Goal: Task Accomplishment & Management: Complete application form

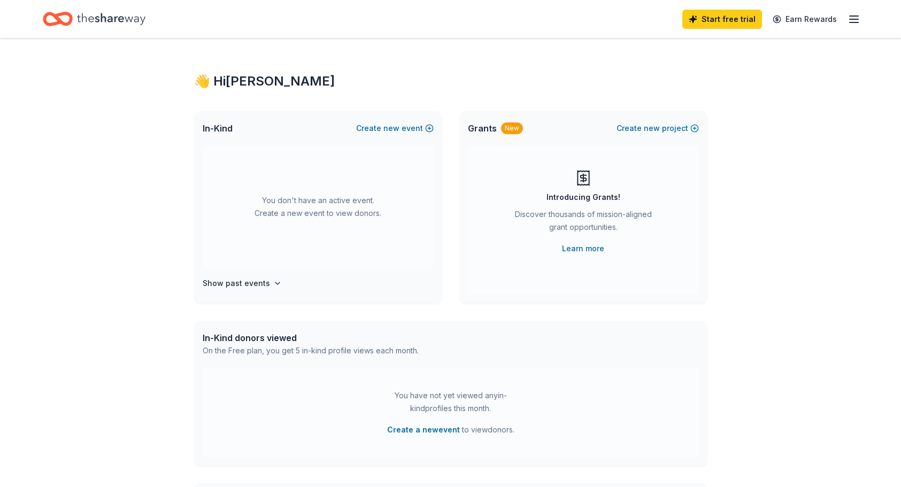
scroll to position [2, 0]
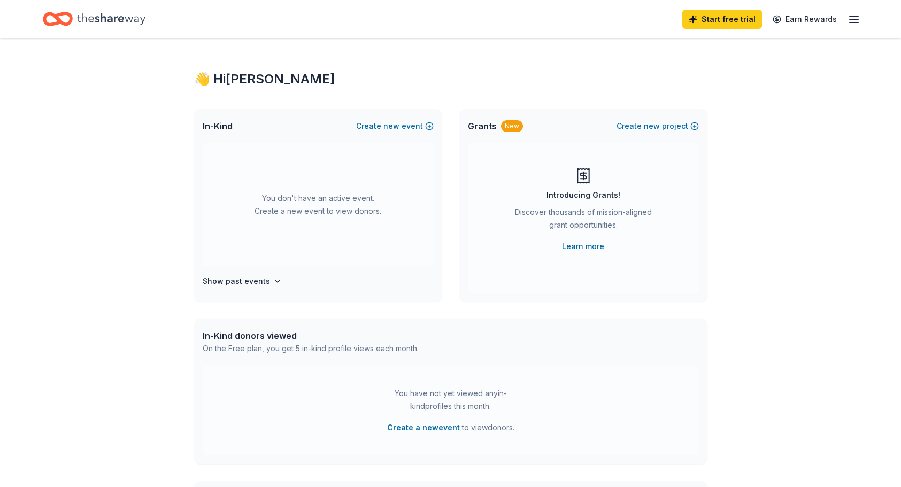
click at [847, 19] on icon "button" at bounding box center [853, 19] width 13 height 13
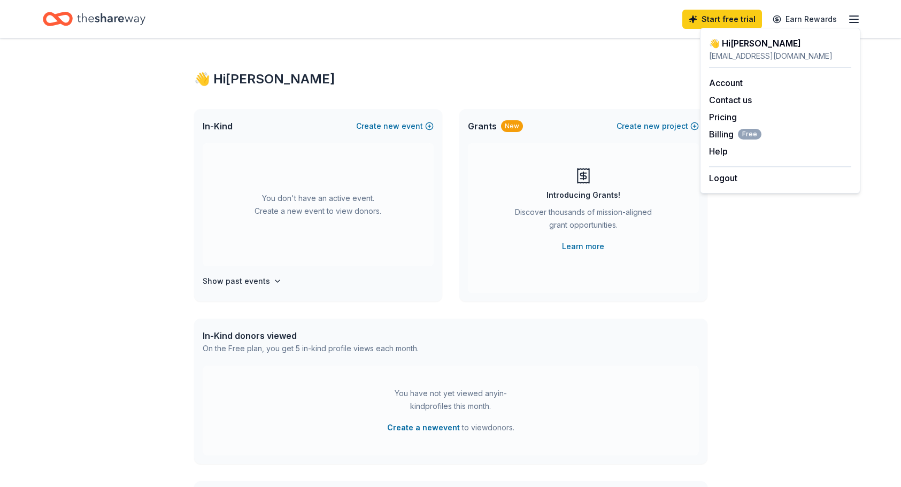
click at [614, 64] on div "👋 Hi [PERSON_NAME] In-Kind Create new event You don't have an active event. Cre…" at bounding box center [450, 348] width 547 height 624
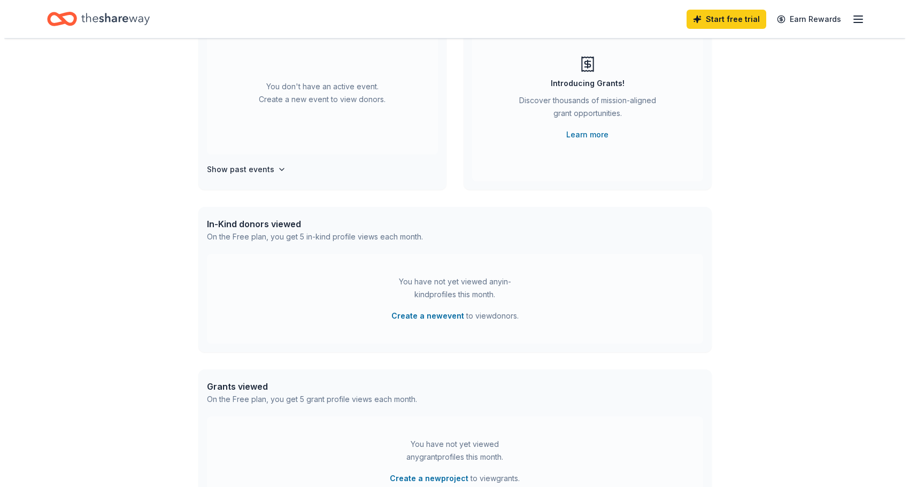
scroll to position [0, 0]
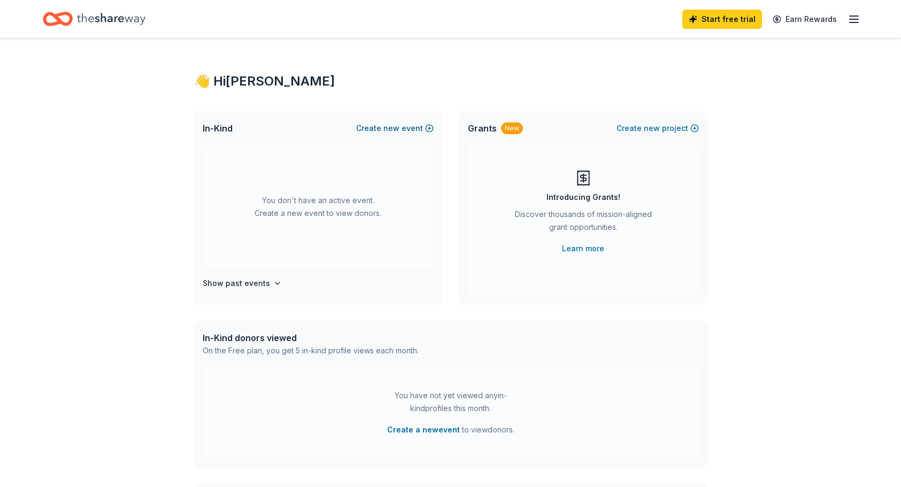
click at [382, 130] on button "Create new event" at bounding box center [395, 128] width 78 height 13
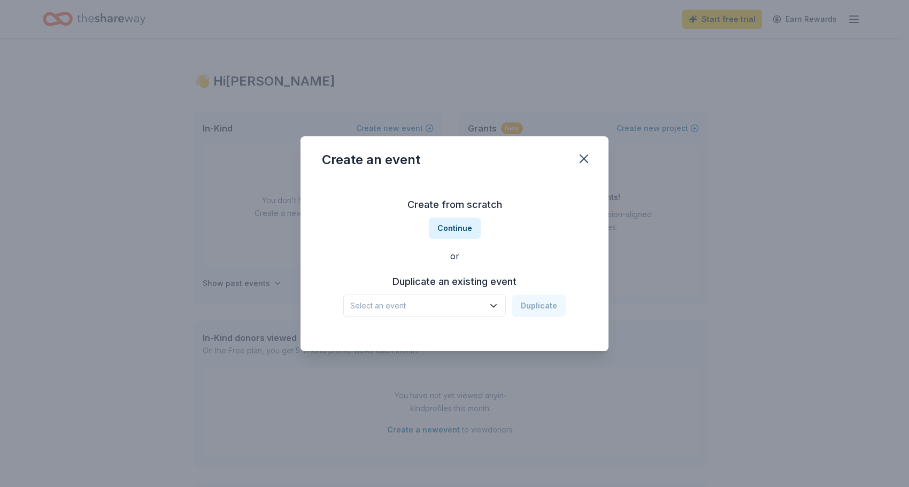
click at [495, 307] on icon "button" at bounding box center [493, 305] width 11 height 11
click at [476, 330] on div "2024 Friends of the Red Raiders Golf Classic" at bounding box center [425, 334] width 142 height 13
click at [545, 309] on button "Duplicate" at bounding box center [538, 306] width 53 height 22
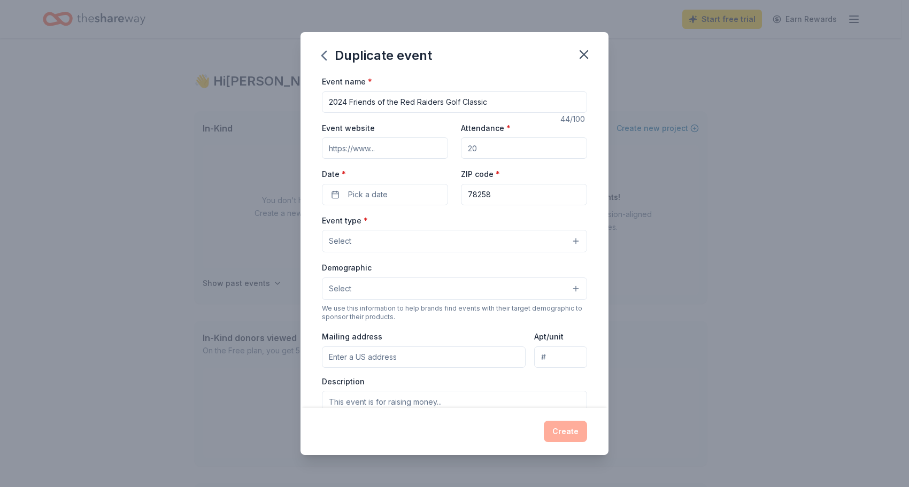
click at [348, 102] on input "2024 Friends of the Red Raiders Golf Classic" at bounding box center [454, 101] width 265 height 21
type input "2025 Friends of the Red Raiders Golf Classic"
paste input "https://texastechsa.com/register/"
type input "https://texastechsa.com/register/"
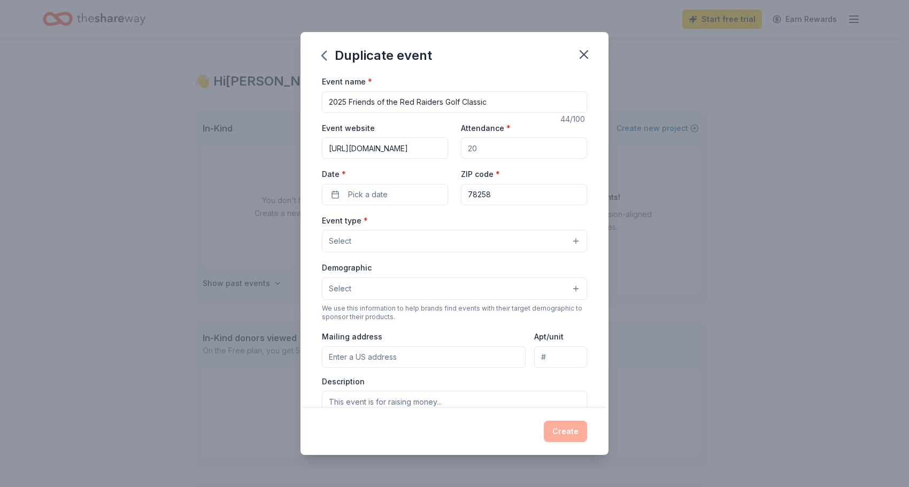
scroll to position [0, 0]
click at [505, 150] on input "Attendance *" at bounding box center [524, 147] width 126 height 21
type input "120"
click at [356, 189] on span "Pick a date" at bounding box center [368, 194] width 40 height 13
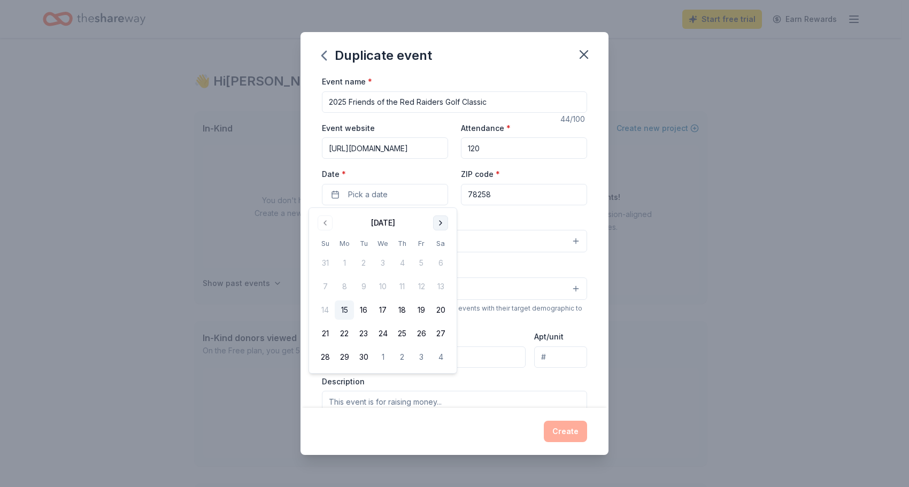
click at [443, 224] on button "Go to next month" at bounding box center [440, 222] width 15 height 15
click at [442, 223] on button "Go to next month" at bounding box center [440, 222] width 15 height 15
click at [339, 356] on button "24" at bounding box center [344, 357] width 19 height 19
click at [513, 225] on div "Event type * Select" at bounding box center [454, 233] width 265 height 39
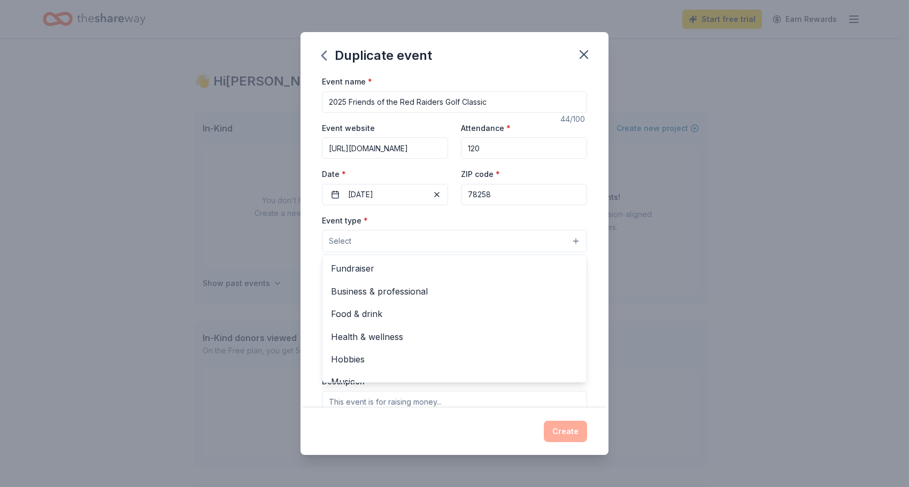
click at [382, 241] on button "Select" at bounding box center [454, 241] width 265 height 22
click at [504, 190] on div "Event name * 2025 Friends of the Red Raiders Golf Classic 44 /100 Event website…" at bounding box center [454, 322] width 265 height 494
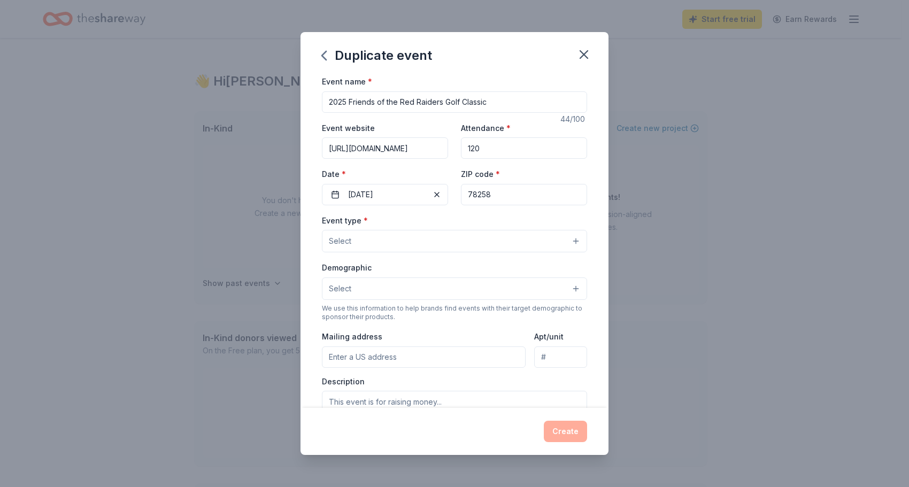
click at [493, 193] on input "78258" at bounding box center [524, 194] width 126 height 21
type input "78260"
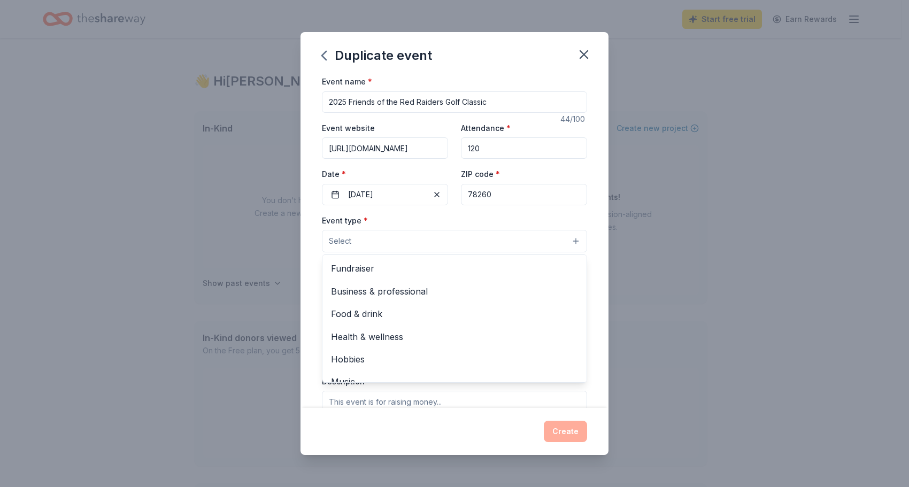
click at [401, 241] on button "Select" at bounding box center [454, 241] width 265 height 22
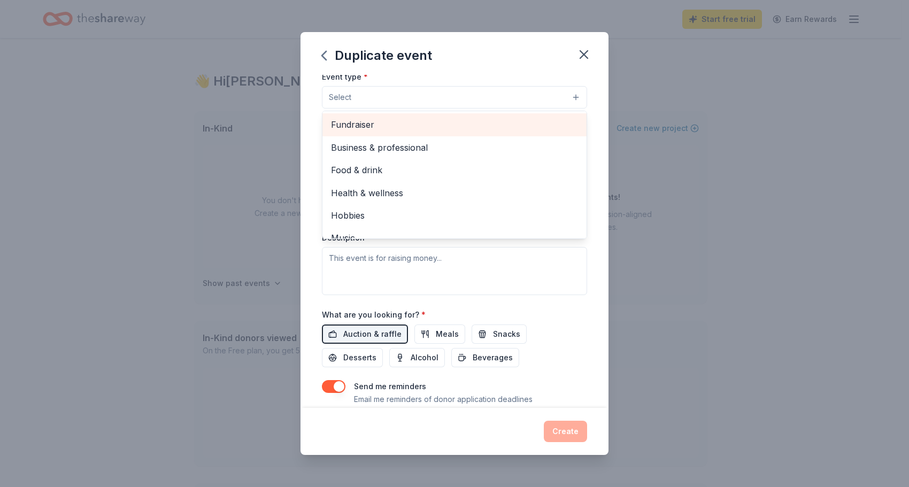
click at [385, 124] on span "Fundraiser" at bounding box center [454, 125] width 247 height 14
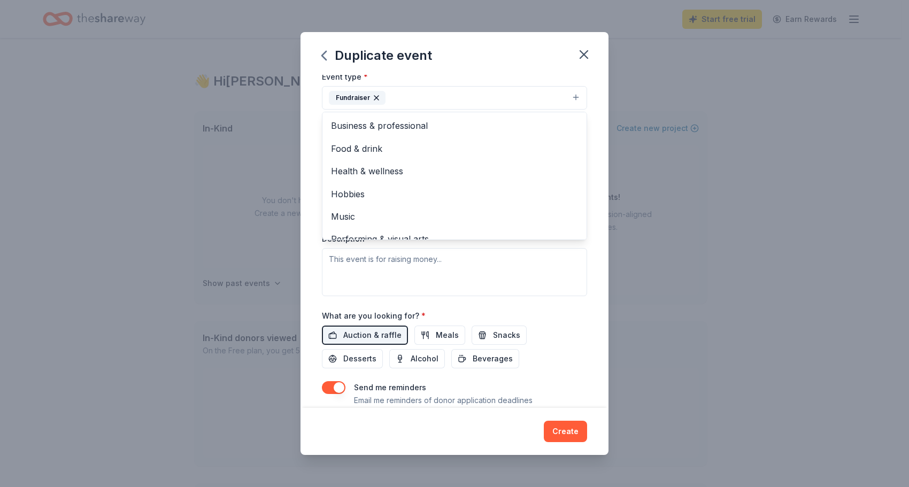
click at [398, 275] on div "Event type * Fundraiser Business & professional Food & drink Health & wellness …" at bounding box center [454, 183] width 265 height 226
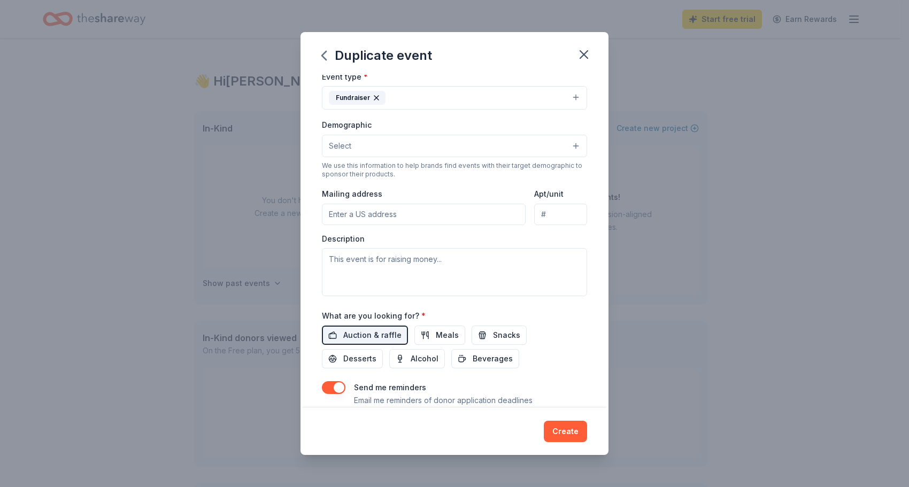
click at [383, 142] on button "Select" at bounding box center [454, 146] width 265 height 22
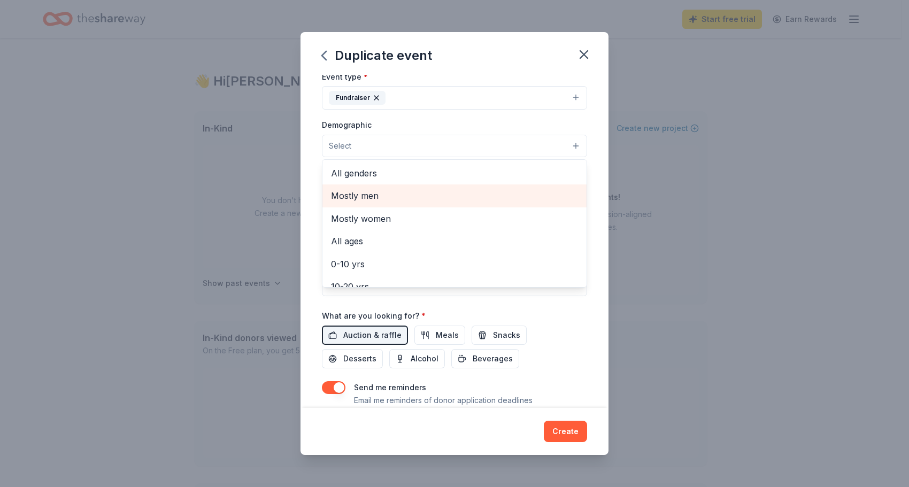
click at [382, 195] on span "Mostly men" at bounding box center [454, 196] width 247 height 14
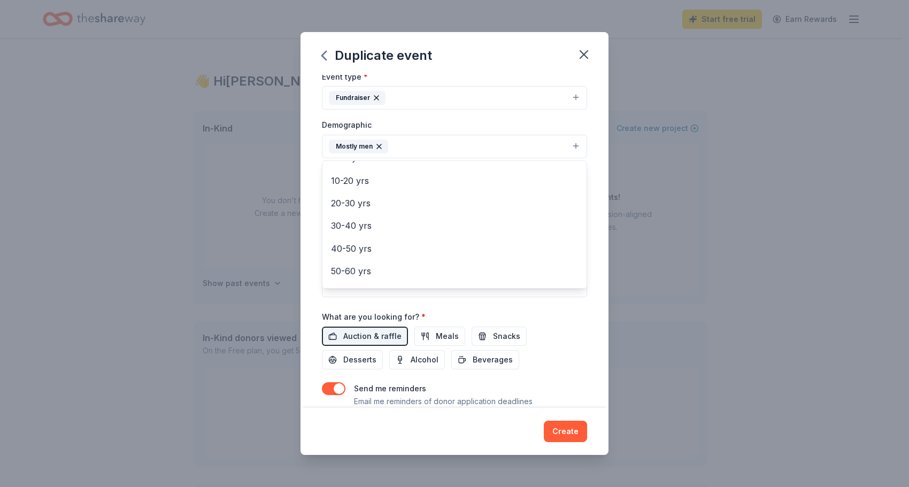
scroll to position [96, 0]
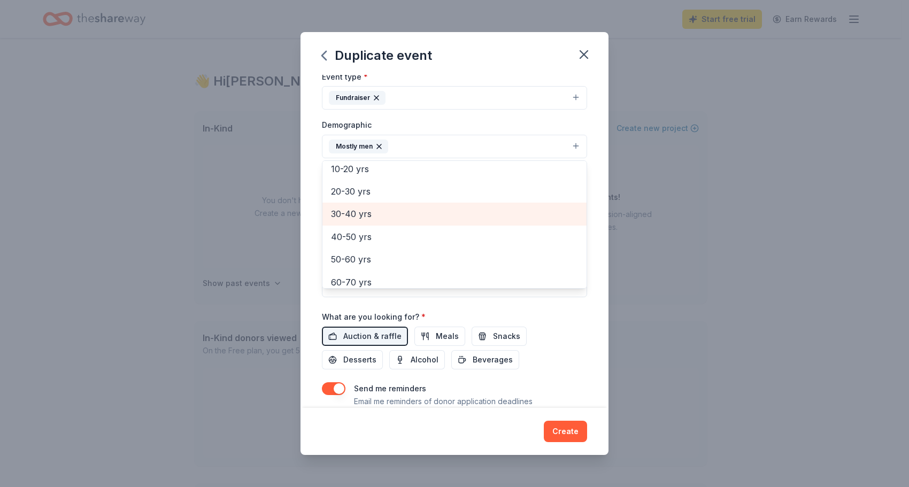
click at [408, 217] on span "30-40 yrs" at bounding box center [454, 214] width 247 height 14
click at [390, 220] on span "40-50 yrs" at bounding box center [454, 214] width 247 height 14
click at [391, 218] on span "50-60 yrs" at bounding box center [454, 214] width 247 height 14
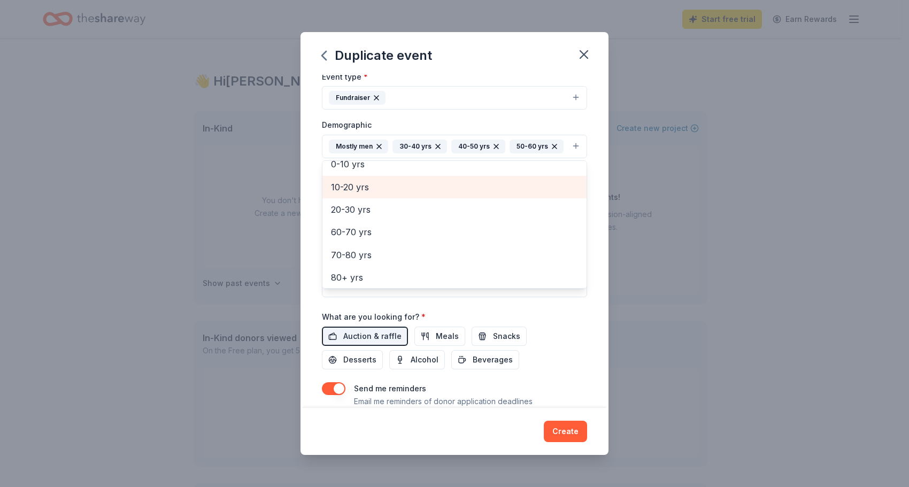
scroll to position [81, 0]
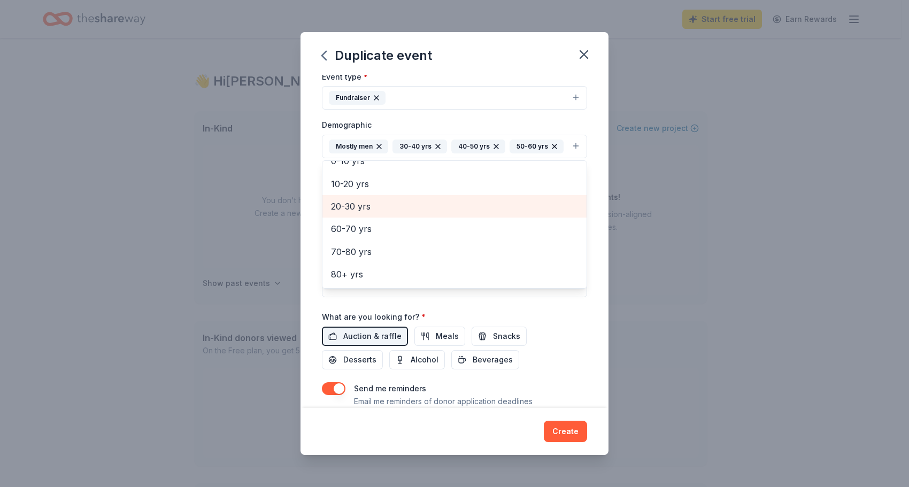
click at [397, 213] on span "20-30 yrs" at bounding box center [454, 206] width 247 height 14
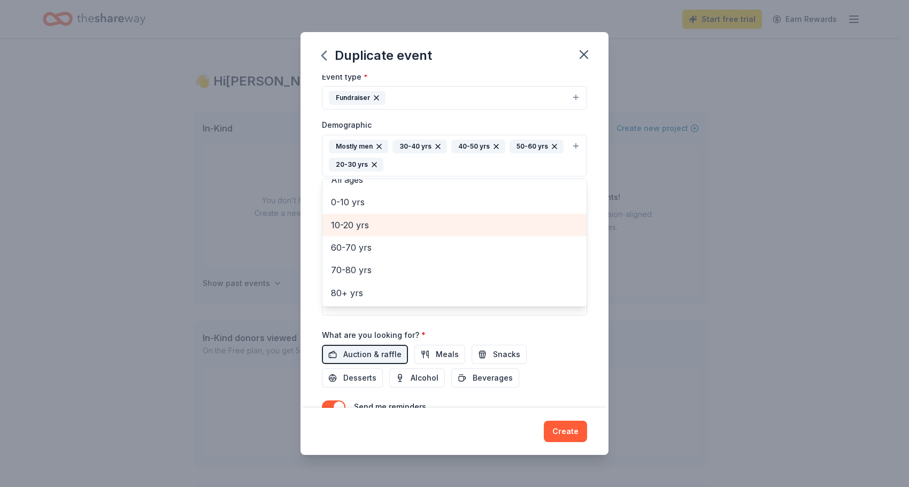
scroll to position [58, 0]
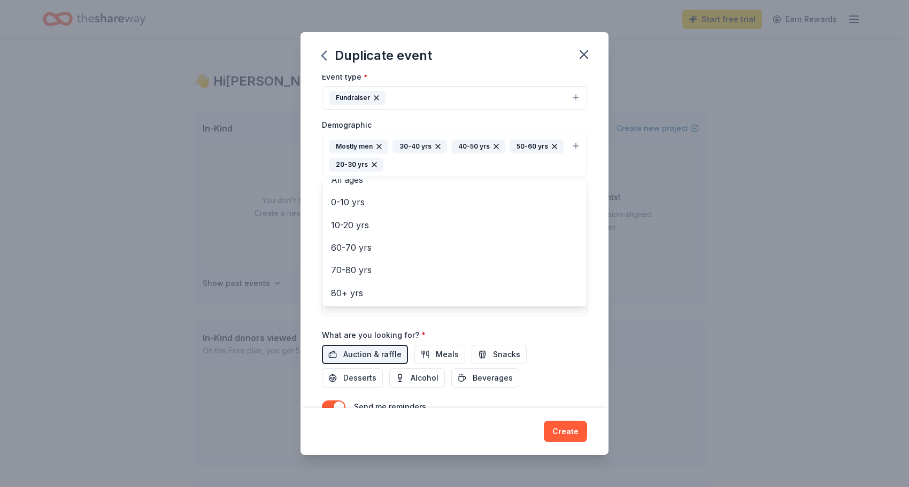
click at [570, 343] on div "Event name * 2025 Friends of the Red Raiders Golf Classic 44 /100 Event website…" at bounding box center [454, 188] width 265 height 514
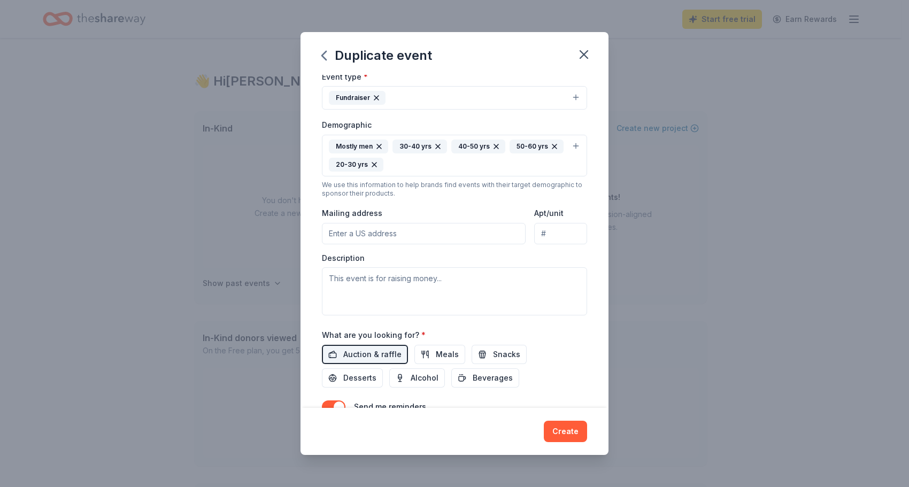
click at [404, 236] on input "Mailing address" at bounding box center [424, 233] width 204 height 21
click at [525, 284] on textarea at bounding box center [454, 291] width 265 height 48
click at [419, 230] on input "Mailing address" at bounding box center [424, 233] width 204 height 21
click at [581, 312] on div "Event name * 2025 Friends of the Red Raiders Golf Classic 44 /100 Event website…" at bounding box center [454, 241] width 308 height 333
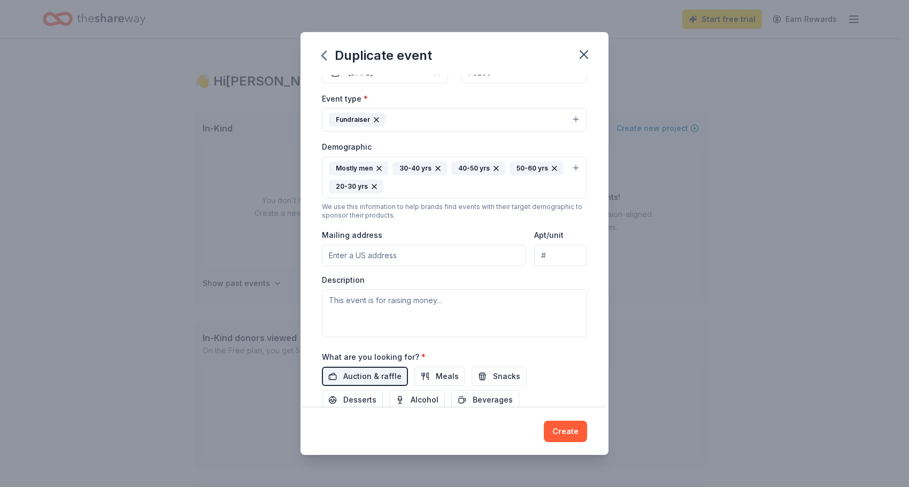
scroll to position [121, 0]
paste input "P.O. Box 64097, Lubbock, Texas 79464-4097"
type input "P.O. Box 64097, Lubbock, Texas 79464-4097"
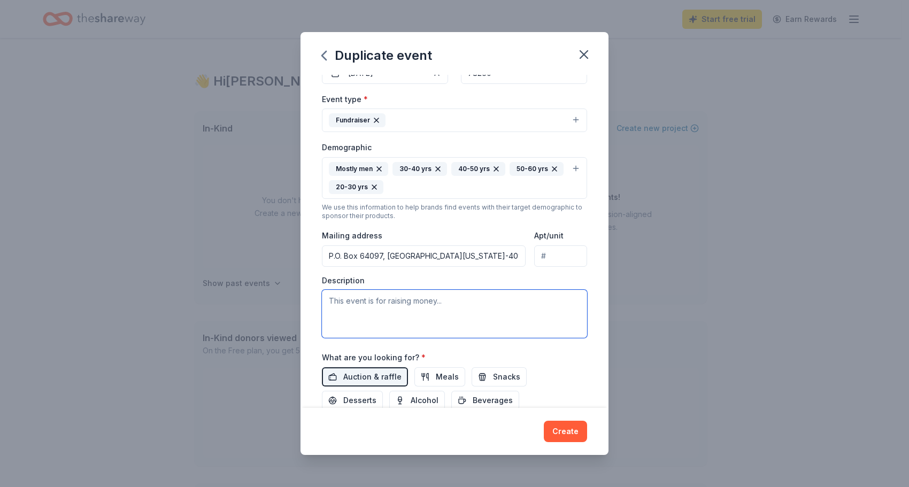
click at [368, 318] on textarea at bounding box center [454, 314] width 265 height 48
paste textarea "Each year, the [US_STATE] Tech Parents Association San Antonio Chapter, in conj…"
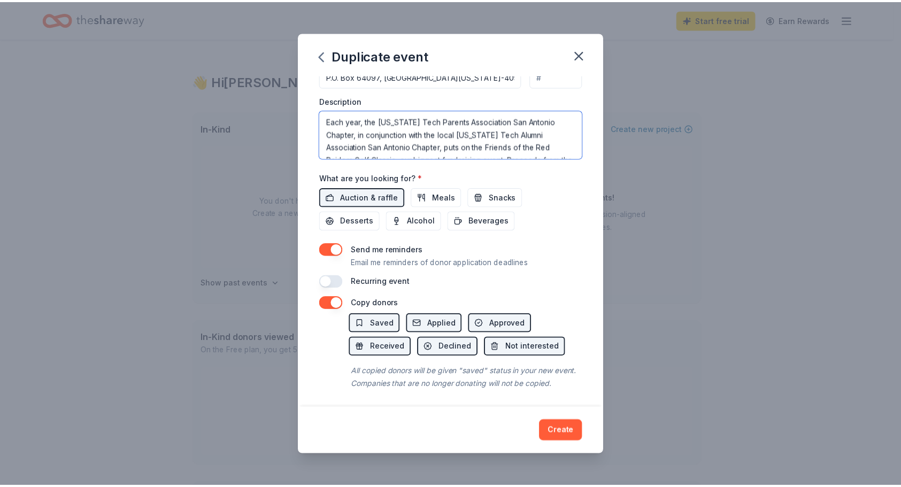
scroll to position [316, 0]
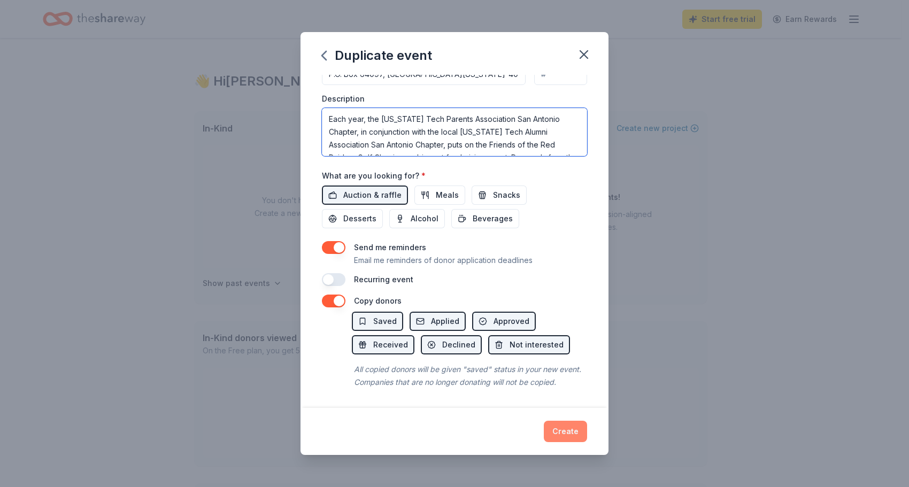
type textarea "Each year, the [US_STATE] Tech Parents Association San Antonio Chapter, in conj…"
click at [564, 429] on button "Create" at bounding box center [565, 431] width 43 height 21
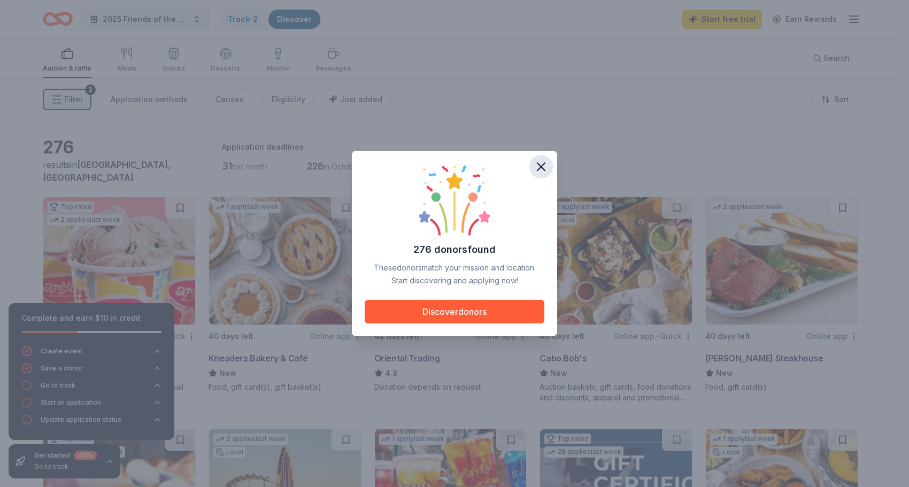
click at [543, 166] on icon "button" at bounding box center [541, 166] width 15 height 15
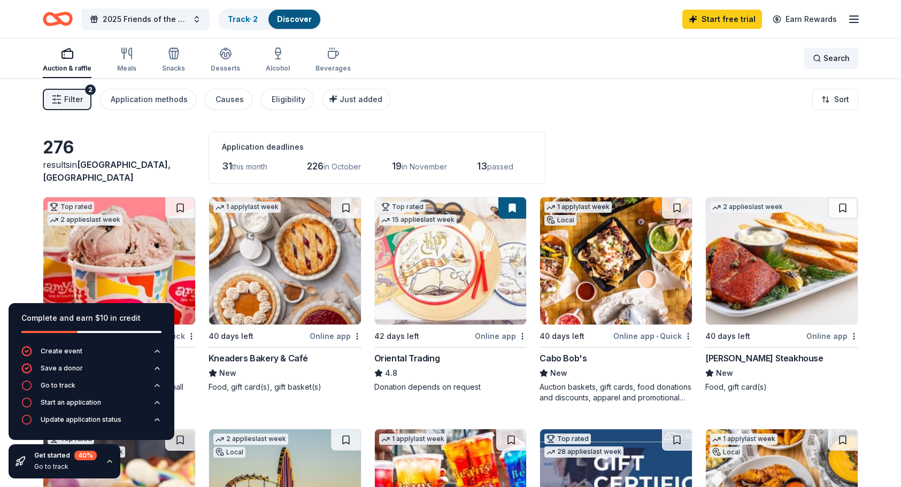
click at [816, 59] on div "Search" at bounding box center [831, 58] width 37 height 13
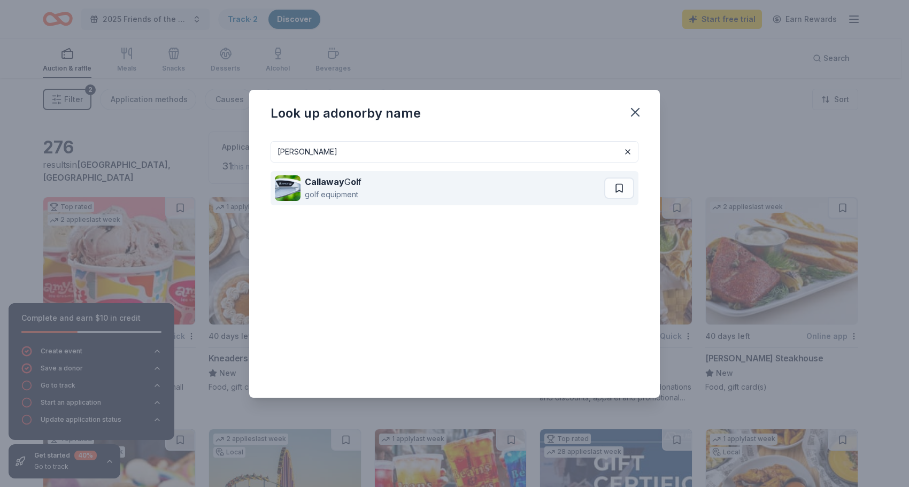
type input "calloway"
click at [455, 191] on div "Callaway G ol f golf equipment" at bounding box center [439, 188] width 329 height 34
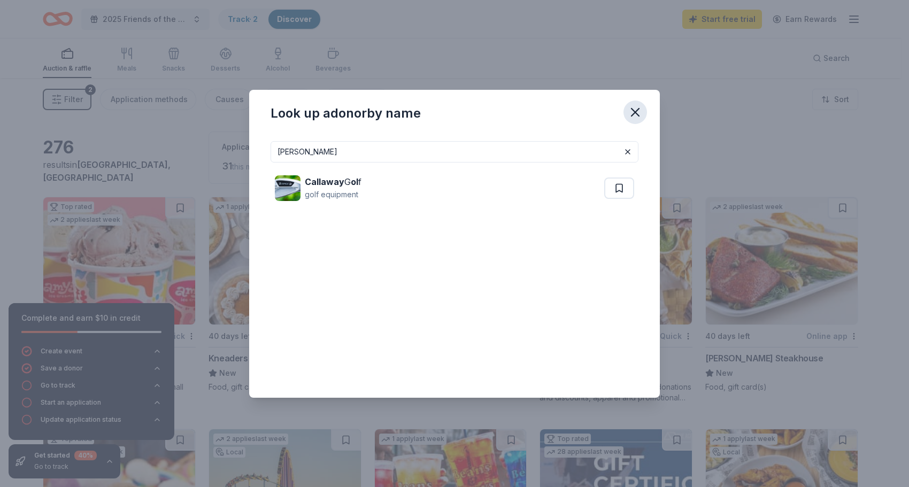
click at [630, 108] on icon "button" at bounding box center [635, 112] width 15 height 15
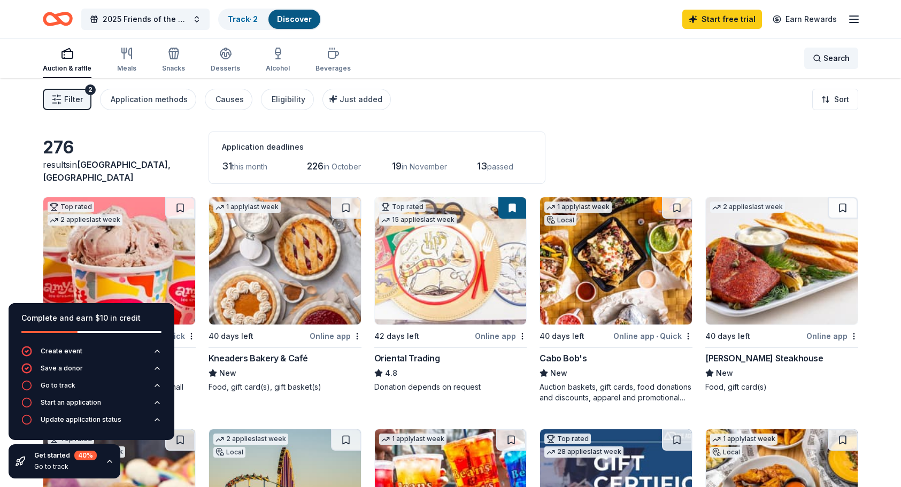
click at [820, 57] on div "Search" at bounding box center [831, 58] width 37 height 13
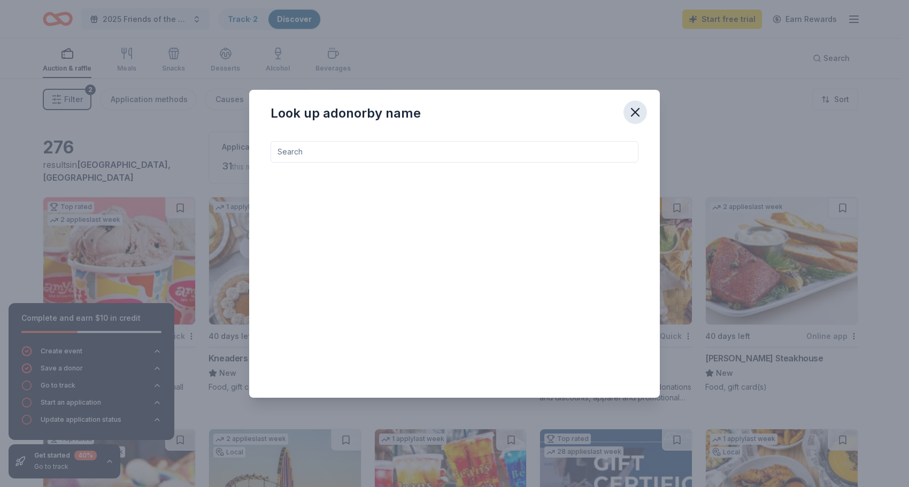
click at [639, 114] on icon "button" at bounding box center [635, 112] width 15 height 15
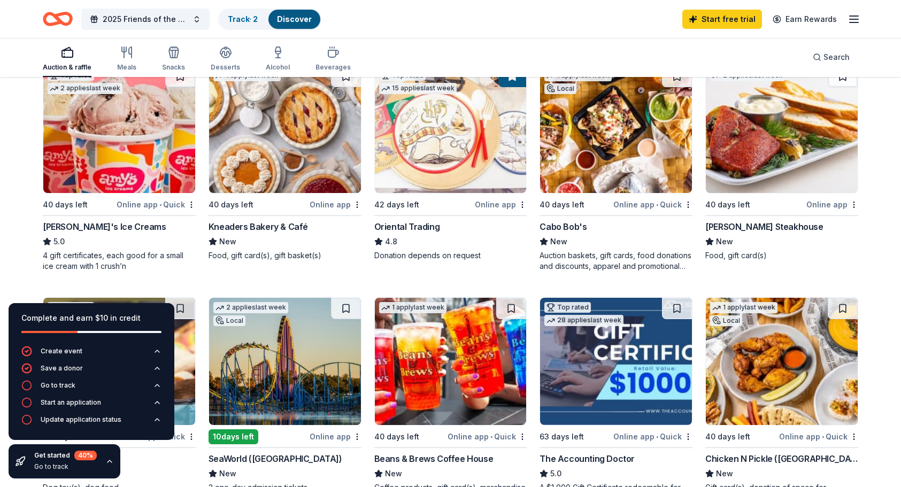
scroll to position [63, 0]
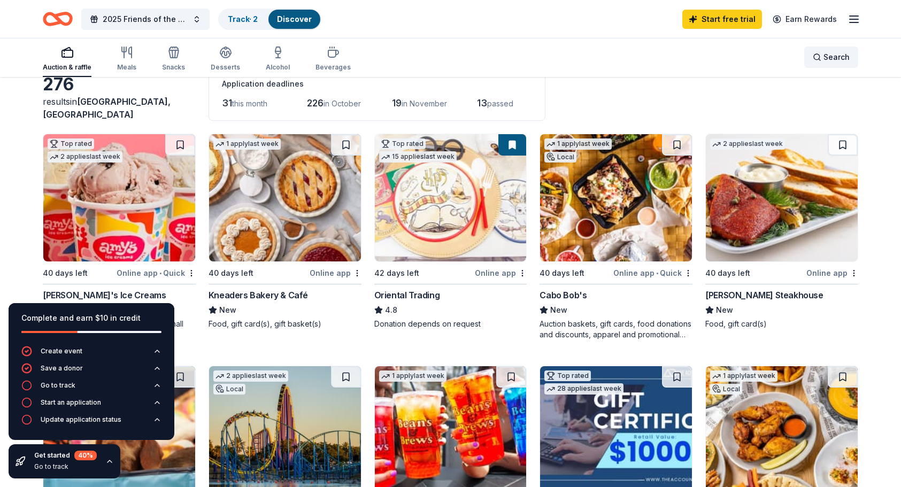
click at [816, 57] on div "Search" at bounding box center [831, 57] width 37 height 13
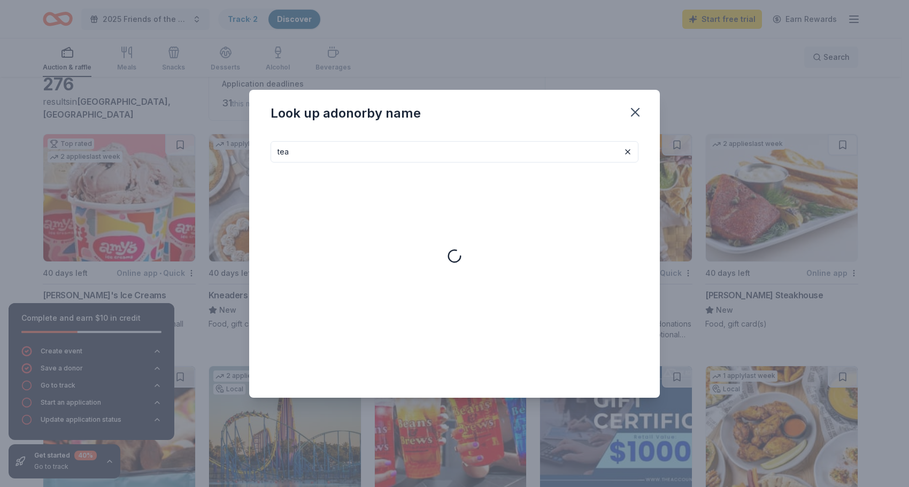
type input "tea"
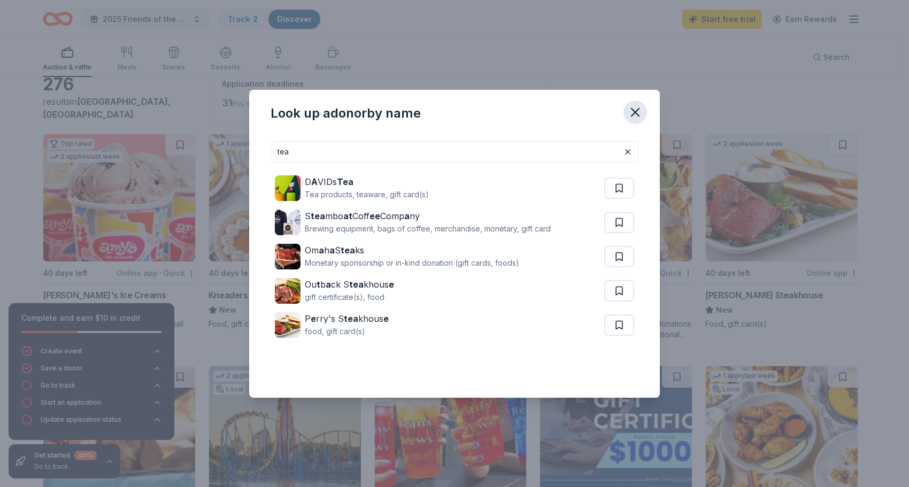
click at [638, 111] on icon "button" at bounding box center [635, 112] width 15 height 15
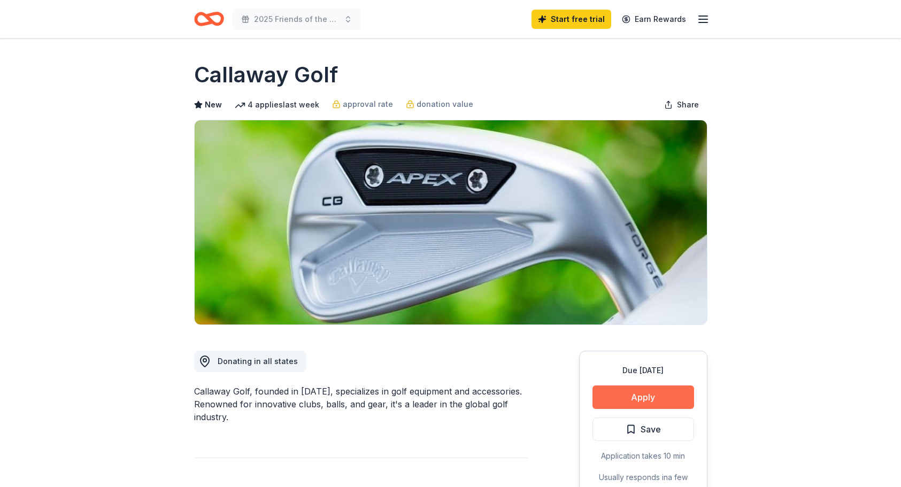
click at [651, 394] on button "Apply" at bounding box center [643, 397] width 102 height 24
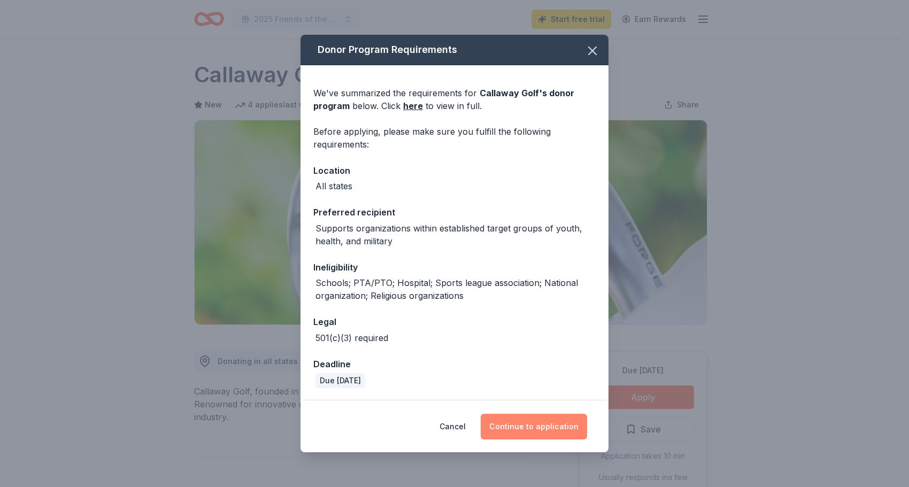
click at [543, 429] on button "Continue to application" at bounding box center [534, 427] width 106 height 26
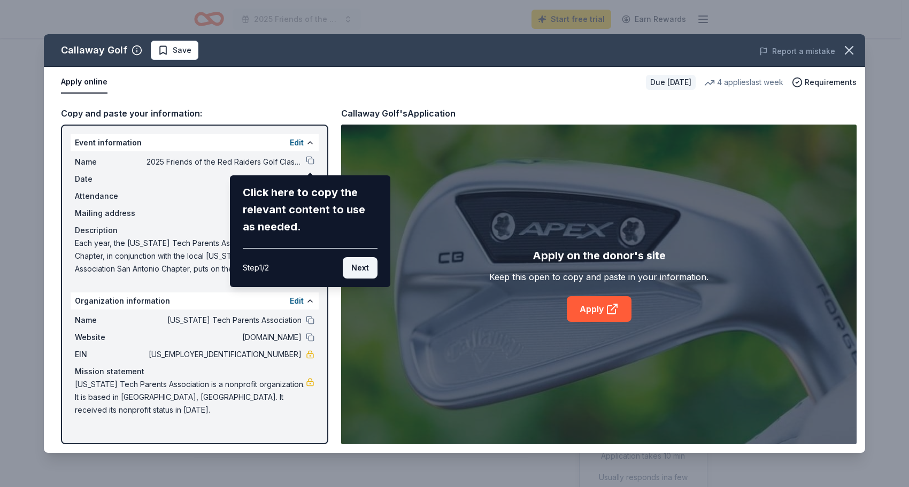
click at [353, 269] on button "Next" at bounding box center [360, 267] width 35 height 21
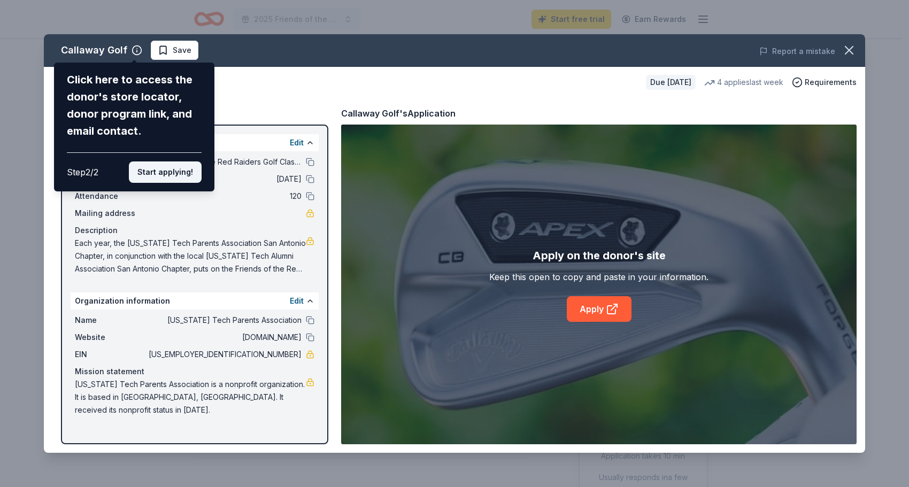
click at [152, 168] on button "Start applying!" at bounding box center [165, 171] width 73 height 21
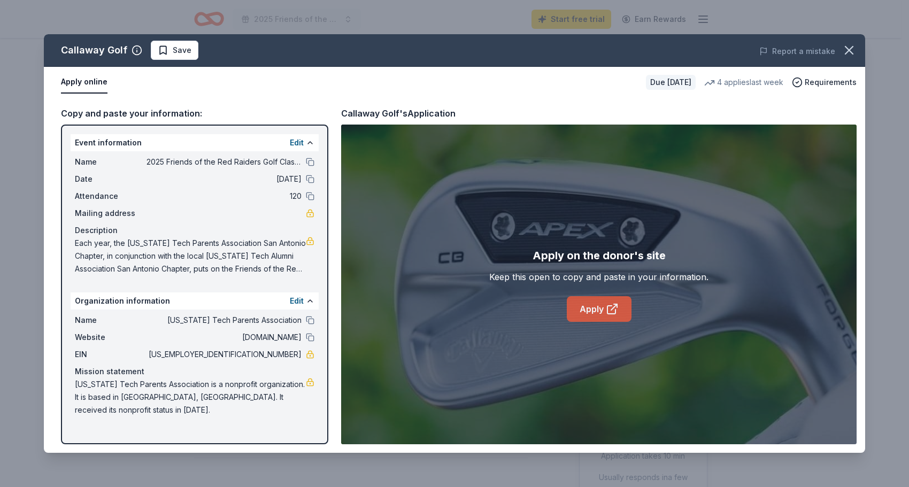
click at [606, 309] on icon at bounding box center [612, 309] width 13 height 13
